Goal: Book appointment/travel/reservation

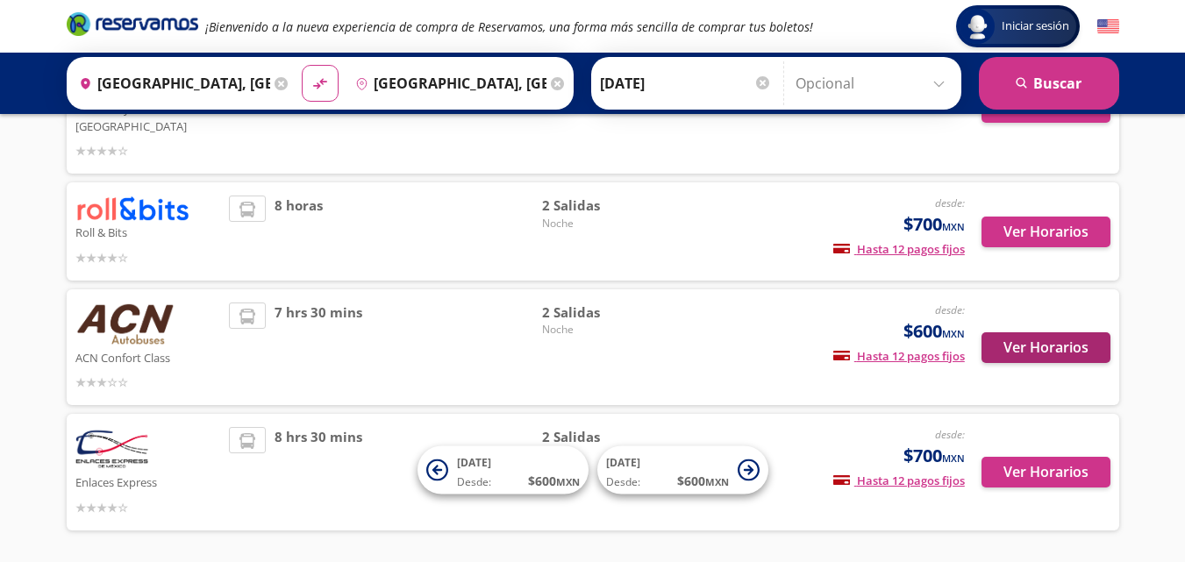
scroll to position [478, 0]
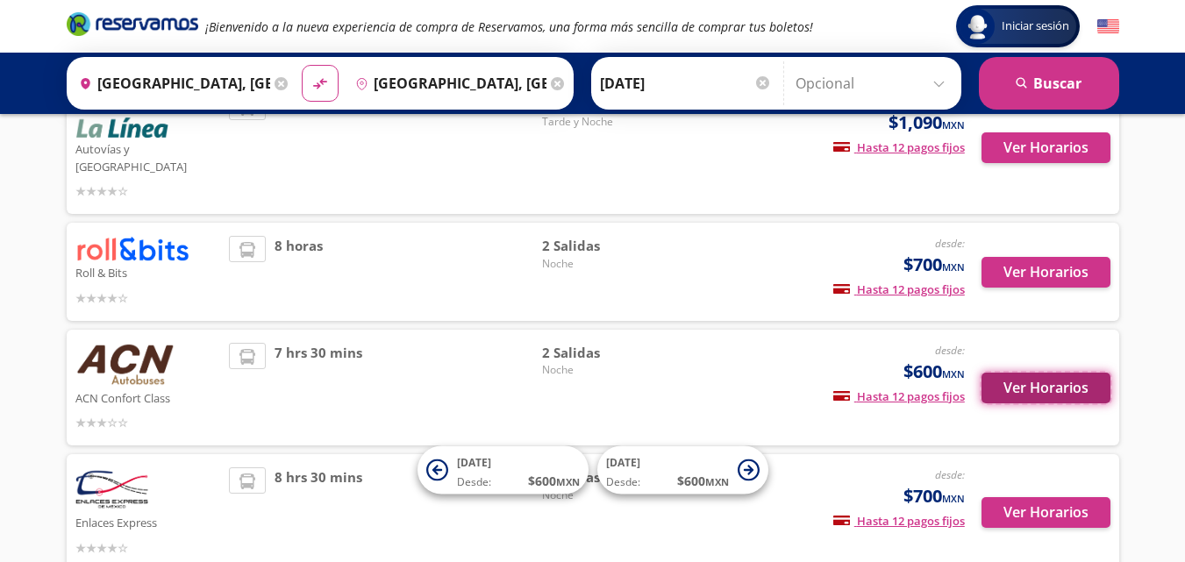
click at [1061, 375] on button "Ver Horarios" at bounding box center [1045, 388] width 129 height 31
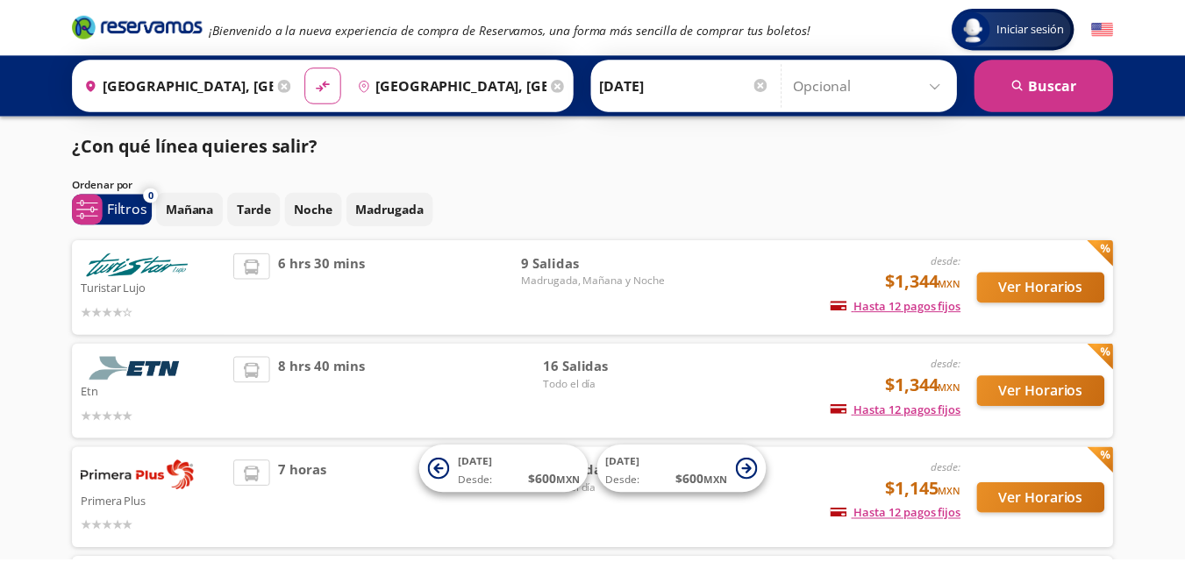
scroll to position [478, 0]
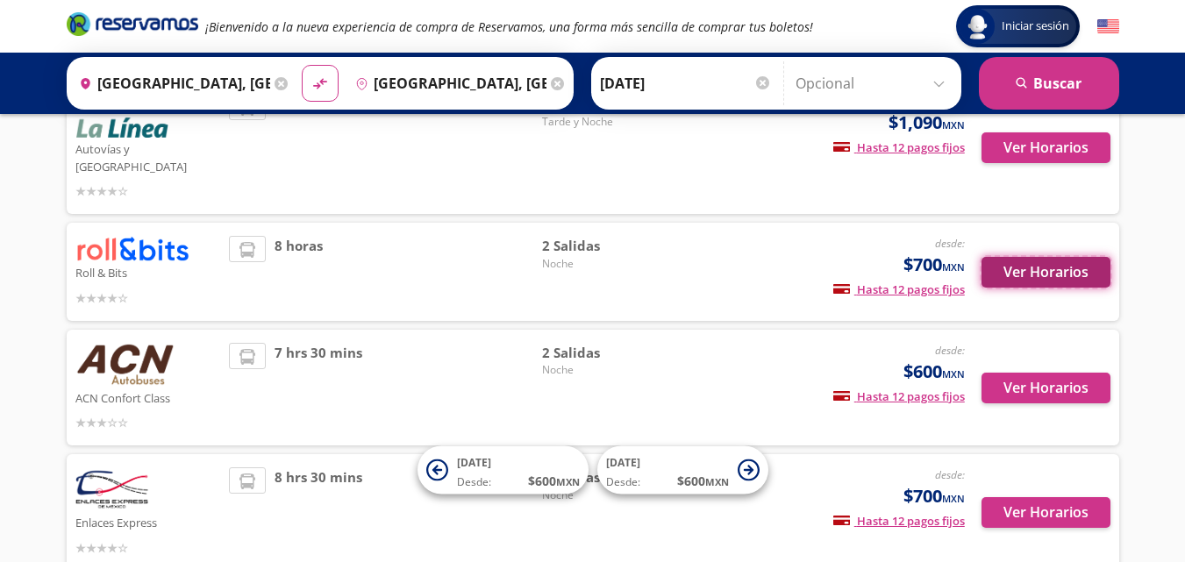
click at [1039, 257] on button "Ver Horarios" at bounding box center [1045, 272] width 129 height 31
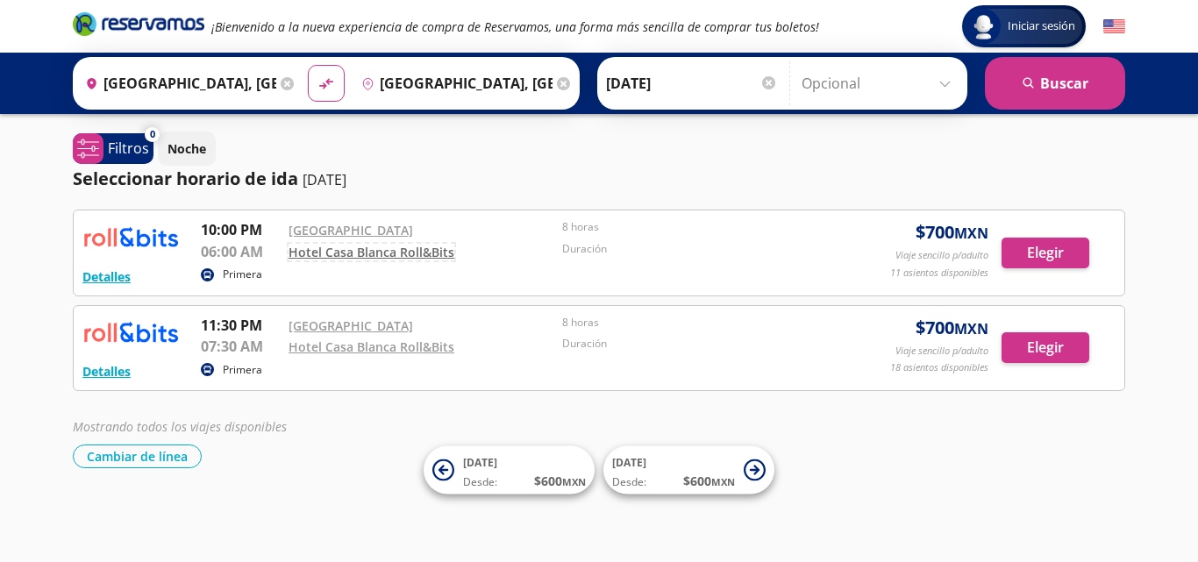
click at [390, 249] on link "Hotel Casa Blanca Roll&Bits" at bounding box center [372, 252] width 166 height 17
click at [426, 256] on link "Hotel Casa Blanca Roll&Bits" at bounding box center [372, 252] width 166 height 17
